Goal: Information Seeking & Learning: Get advice/opinions

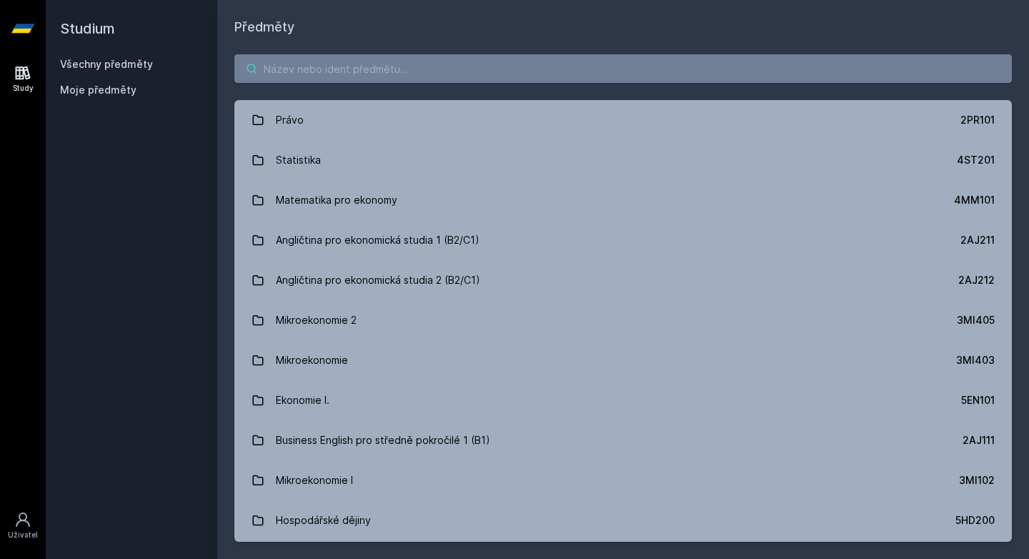
click at [382, 79] on input "search" at bounding box center [623, 68] width 778 height 29
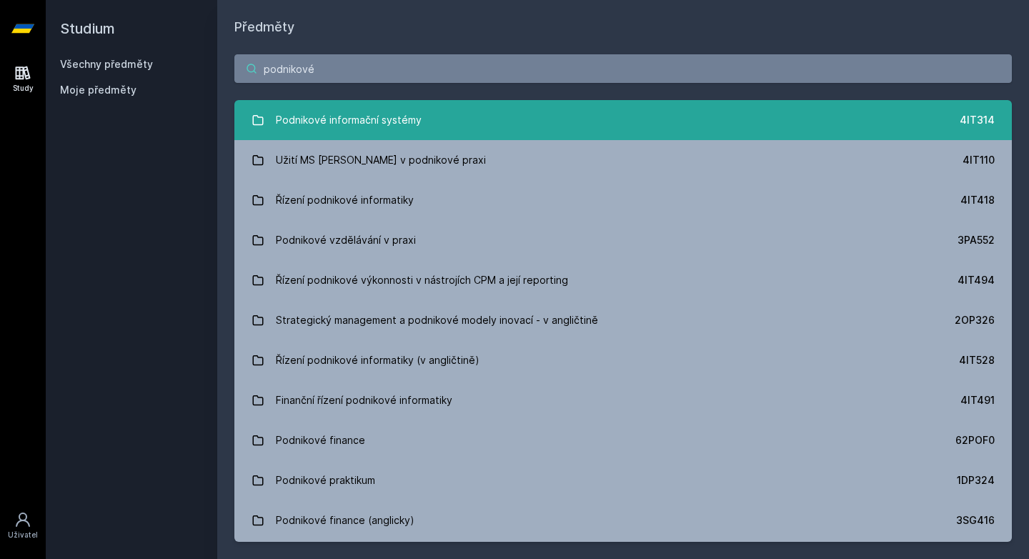
type input "podnikové"
click at [446, 110] on link "Podnikové informační systémy 4IT314" at bounding box center [623, 120] width 778 height 40
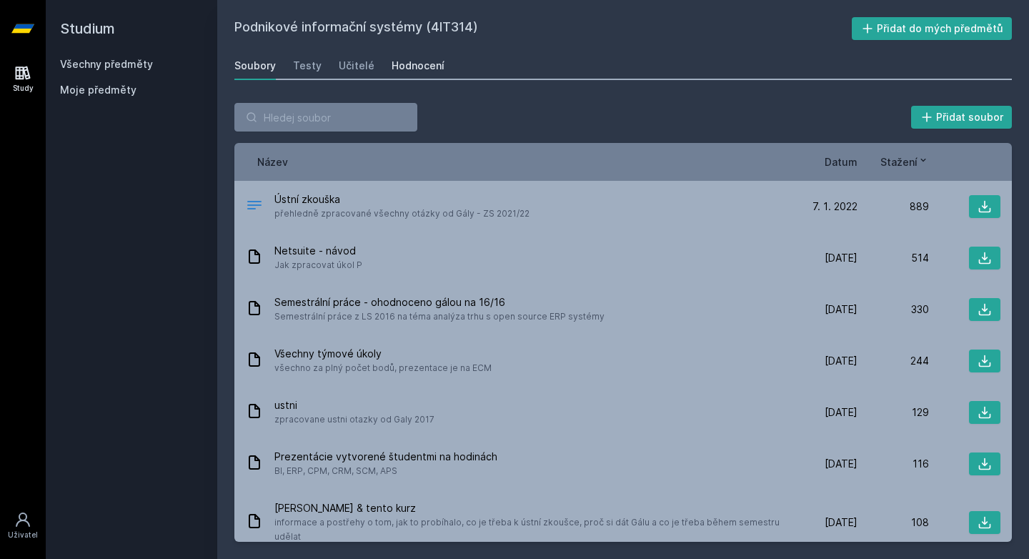
click at [403, 66] on div "Hodnocení" at bounding box center [418, 66] width 53 height 14
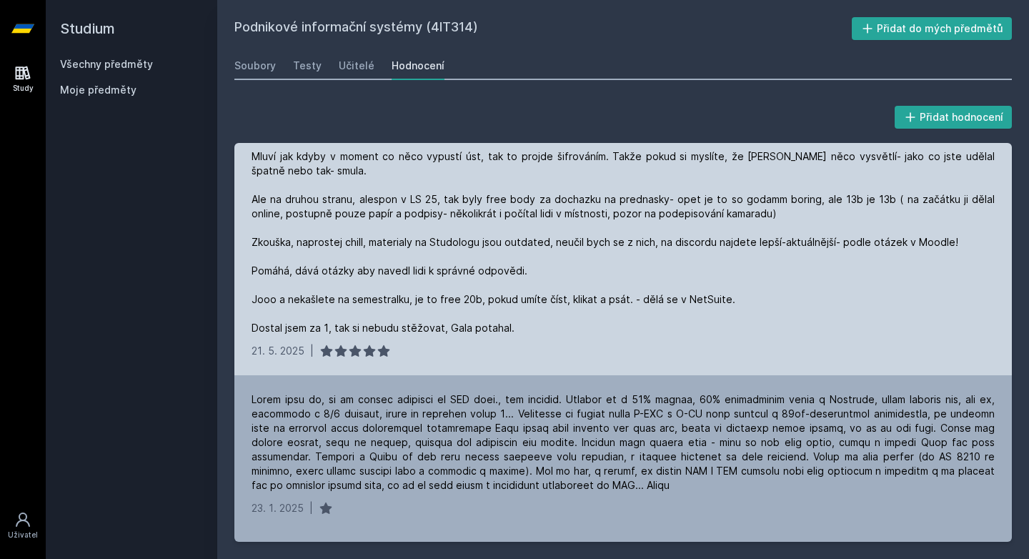
scroll to position [38, 0]
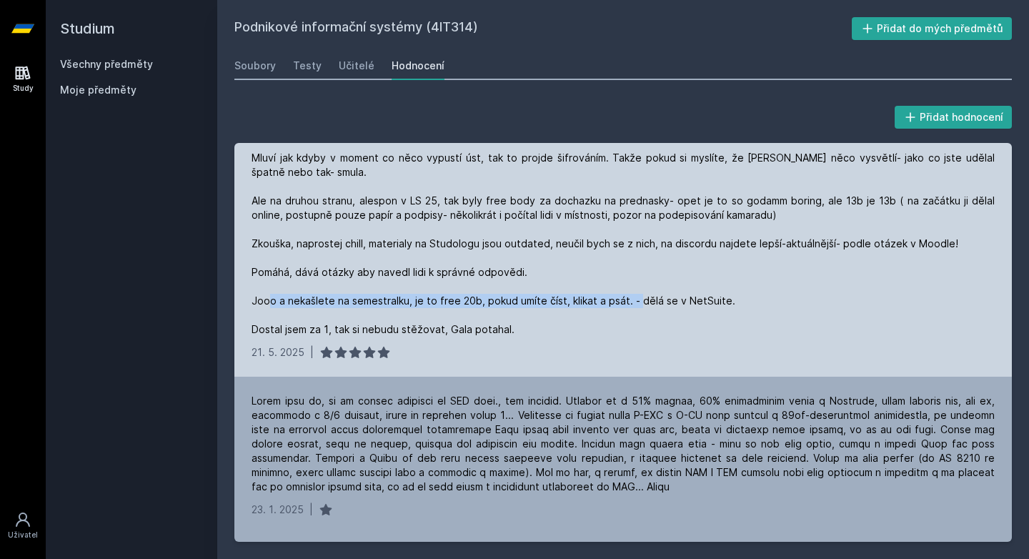
drag, startPoint x: 745, startPoint y: 295, endPoint x: 363, endPoint y: 298, distance: 381.8
click at [363, 298] on div "Tak jako takhle.... předmět je strašněj... pokud nechytnete vibe [PERSON_NAME] …" at bounding box center [623, 229] width 743 height 214
click at [479, 299] on div "Tak jako takhle.... předmět je strašněj... pokud nechytnete vibe [PERSON_NAME] …" at bounding box center [623, 229] width 743 height 214
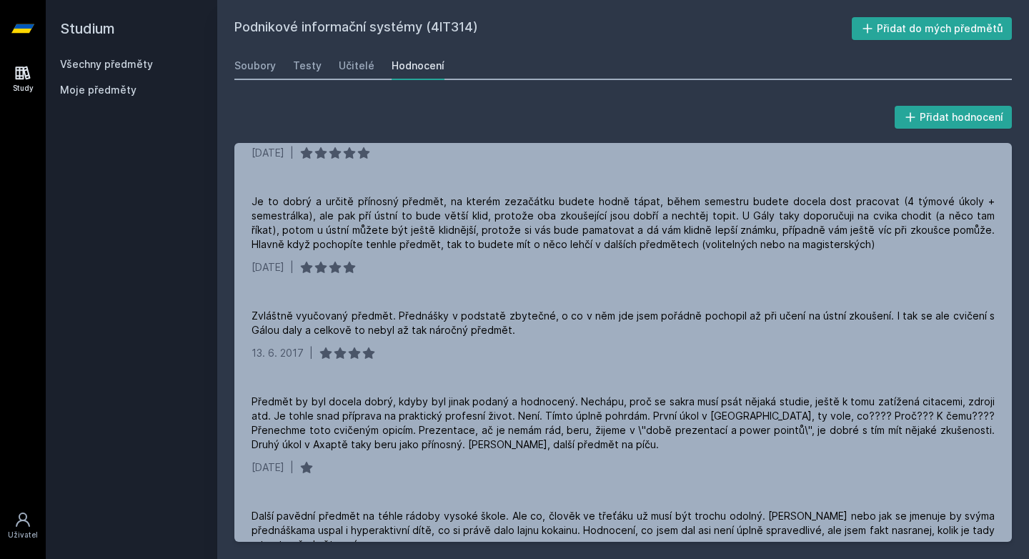
scroll to position [1629, 0]
